Goal: Obtain resource: Obtain resource

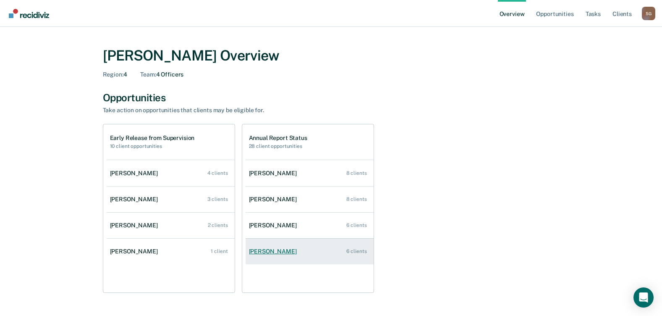
click at [269, 251] on div "Briana Garza" at bounding box center [274, 251] width 51 height 7
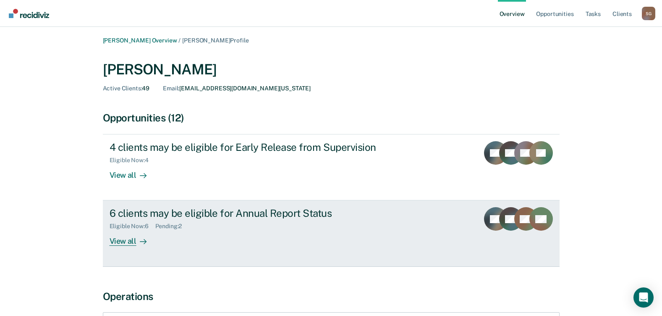
click at [128, 245] on div "View all" at bounding box center [133, 238] width 47 height 16
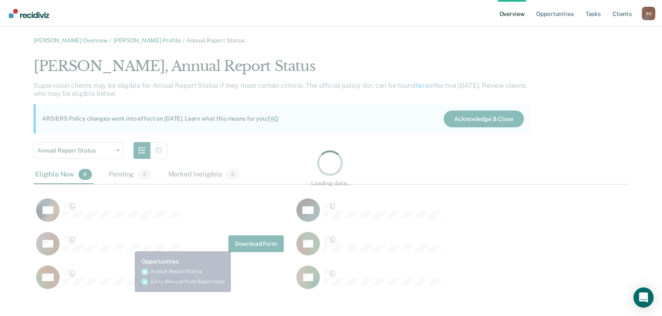
scroll to position [235, 588]
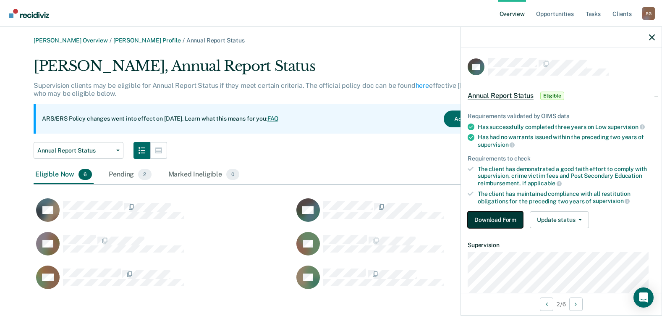
click at [503, 218] on button "Download Form" at bounding box center [494, 219] width 55 height 17
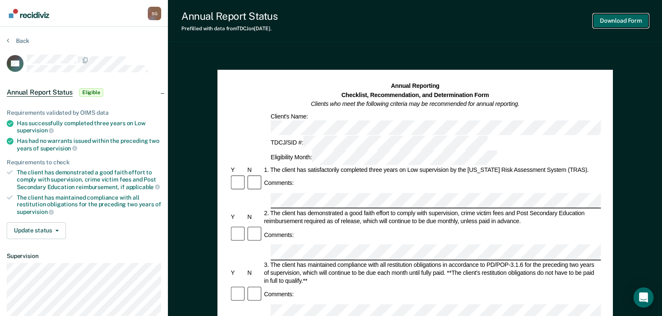
click at [607, 18] on button "Download Form" at bounding box center [620, 21] width 55 height 14
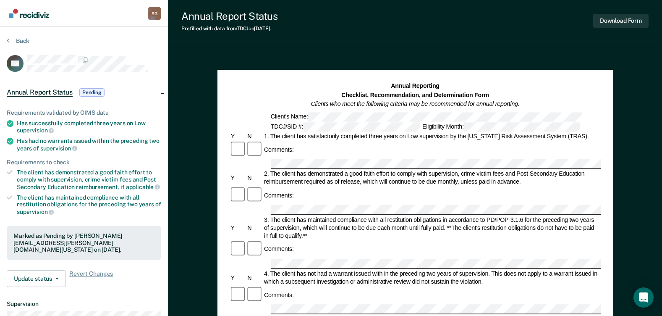
click at [337, 150] on div "Comments:" at bounding box center [414, 150] width 371 height 18
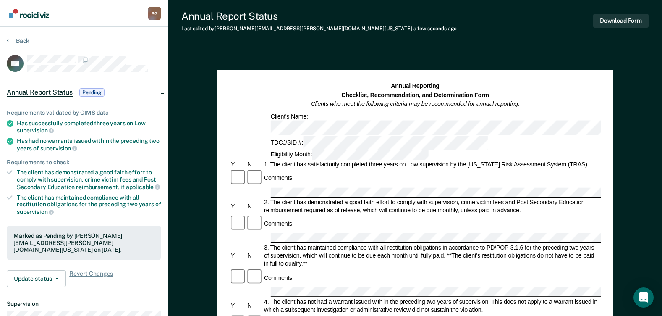
click at [526, 117] on div "Annual Reporting Checklist, Recommendation, and Determination Form Clients who …" at bounding box center [414, 121] width 371 height 78
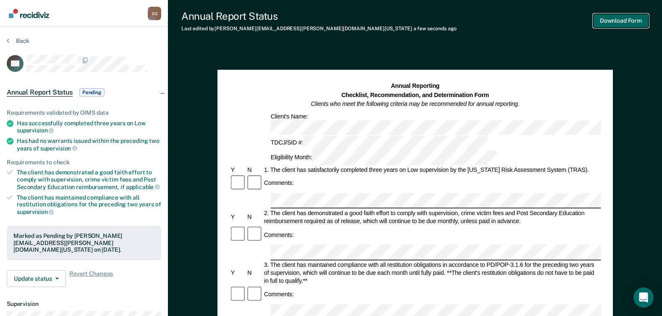
click at [611, 22] on button "Download Form" at bounding box center [620, 21] width 55 height 14
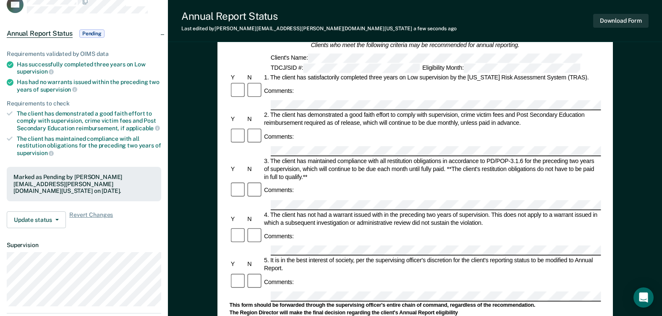
scroll to position [252, 0]
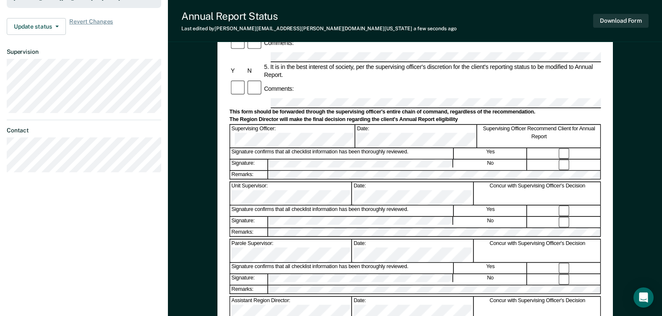
click at [319, 106] on form "Annual Reporting Checklist, Recommendation, and Determination Form Clients who …" at bounding box center [414, 123] width 371 height 586
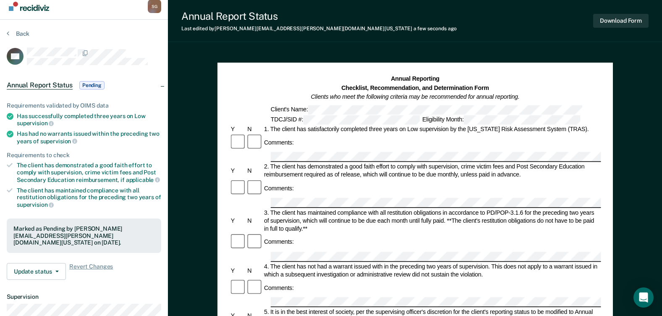
scroll to position [0, 0]
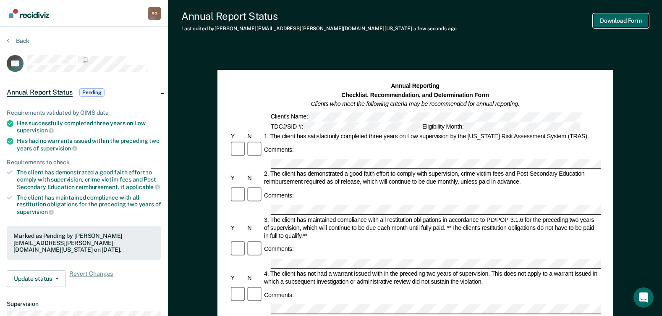
click at [616, 18] on button "Download Form" at bounding box center [620, 21] width 55 height 14
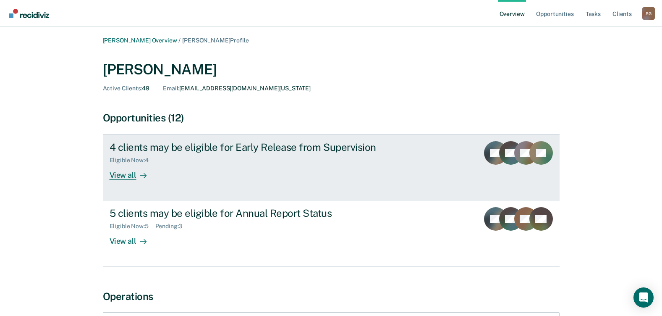
click at [123, 170] on div "View all" at bounding box center [133, 172] width 47 height 16
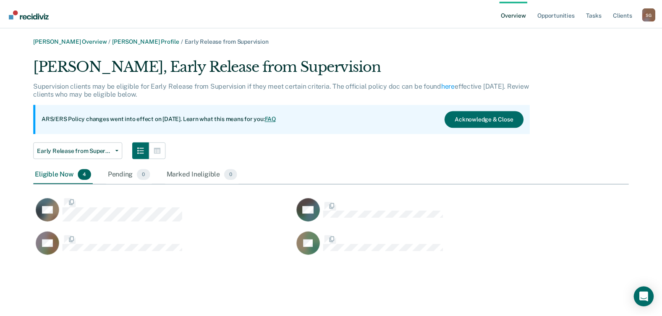
scroll to position [201, 595]
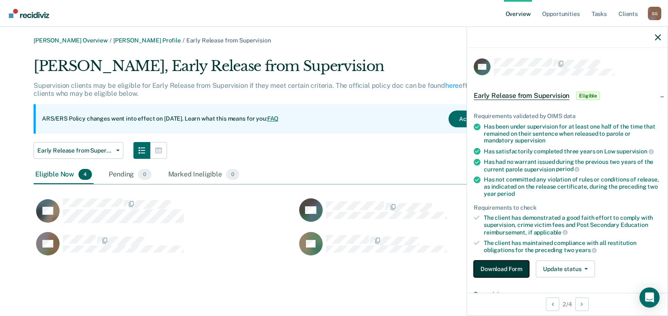
click at [501, 265] on button "Download Form" at bounding box center [501, 268] width 55 height 17
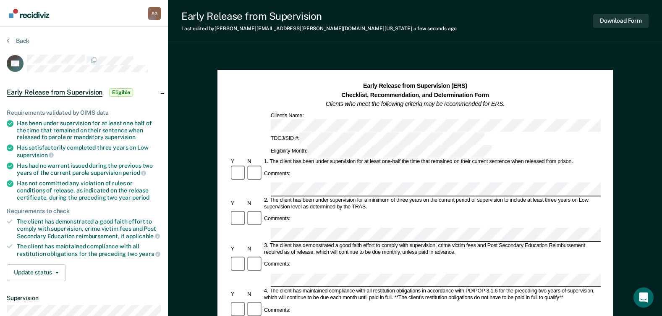
click at [609, 18] on button "Download Form" at bounding box center [620, 21] width 55 height 14
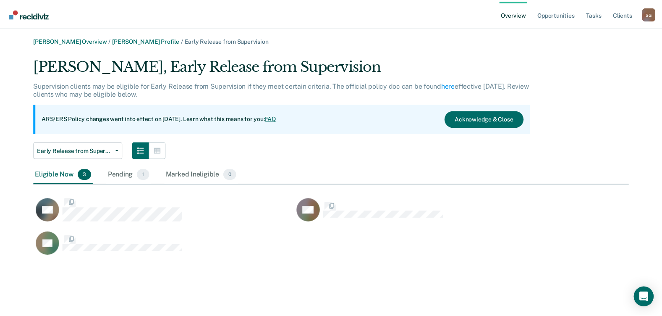
scroll to position [201, 595]
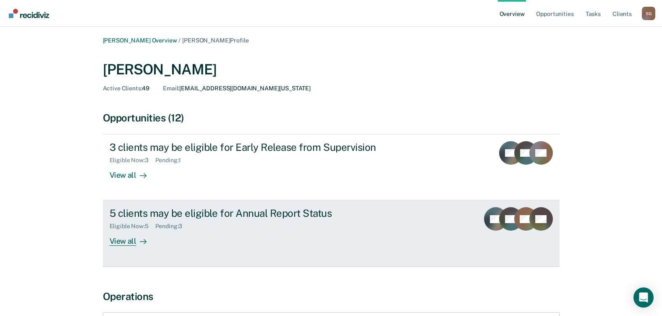
click at [132, 240] on div "View all" at bounding box center [133, 238] width 47 height 16
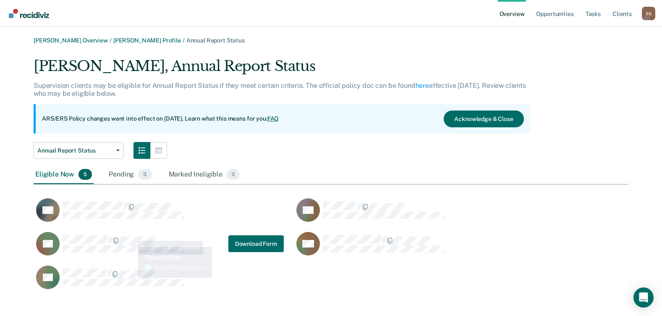
scroll to position [235, 588]
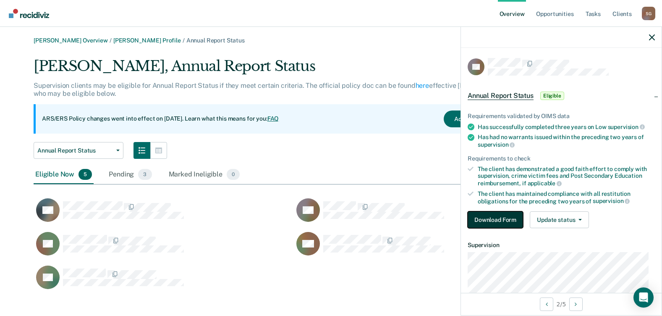
click at [492, 219] on button "Download Form" at bounding box center [494, 219] width 55 height 17
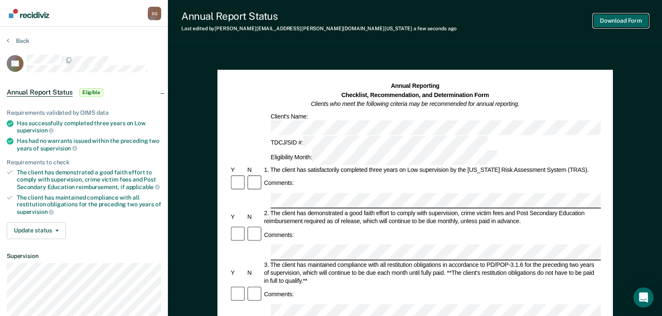
click at [618, 19] on button "Download Form" at bounding box center [620, 21] width 55 height 14
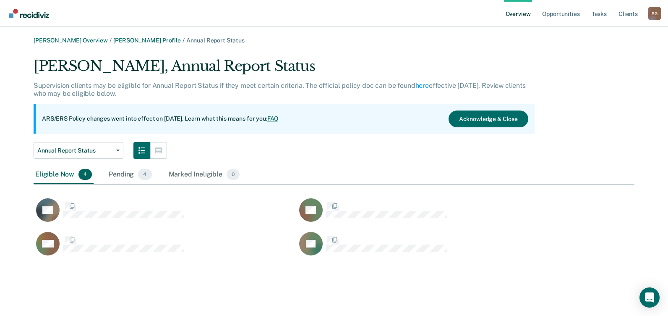
scroll to position [201, 595]
